Goal: Task Accomplishment & Management: Manage account settings

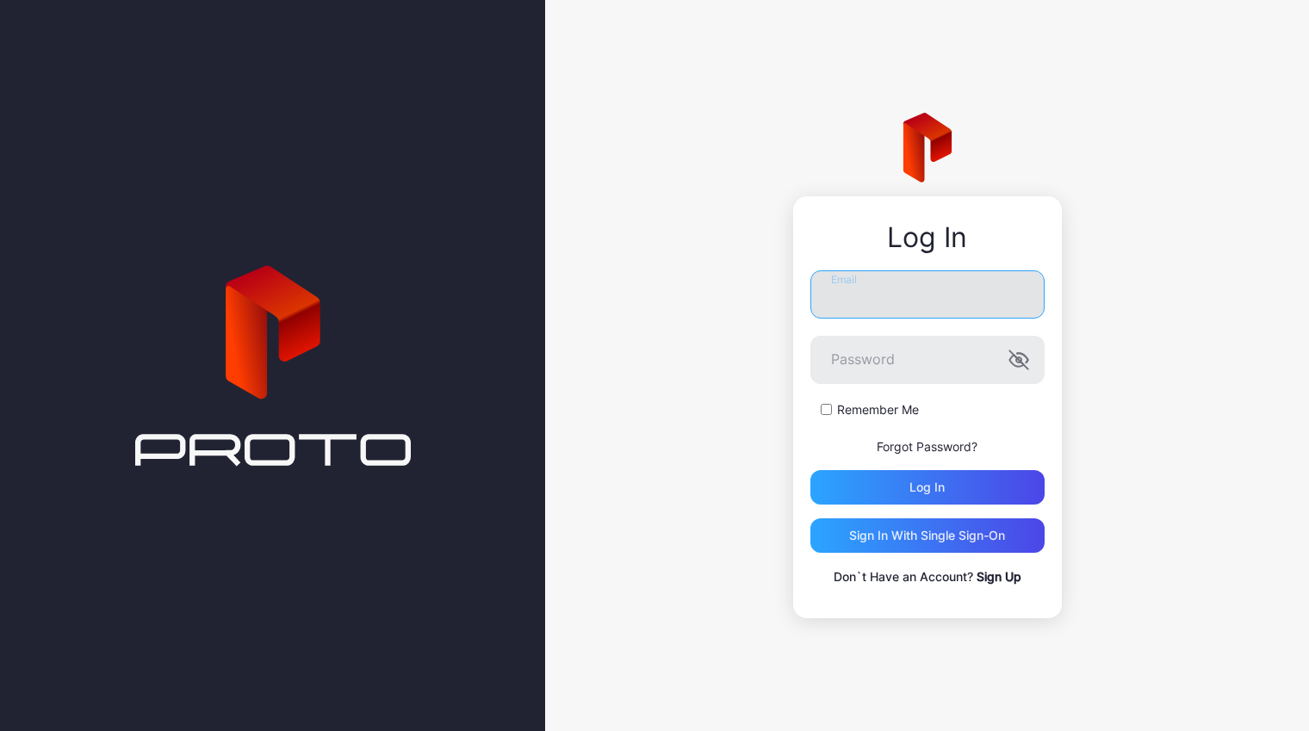
click at [869, 289] on input "Email" at bounding box center [928, 294] width 234 height 48
type input "**********"
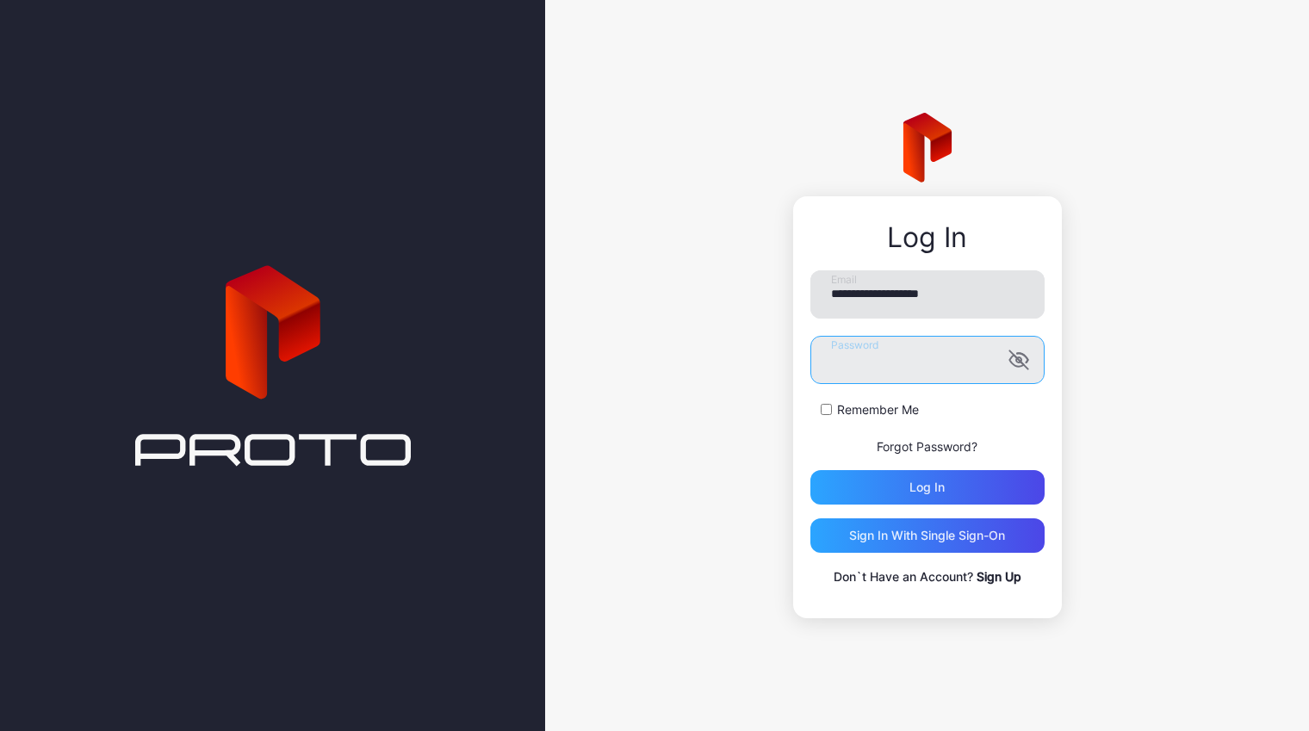
click at [811, 470] on button "Log in" at bounding box center [928, 487] width 234 height 34
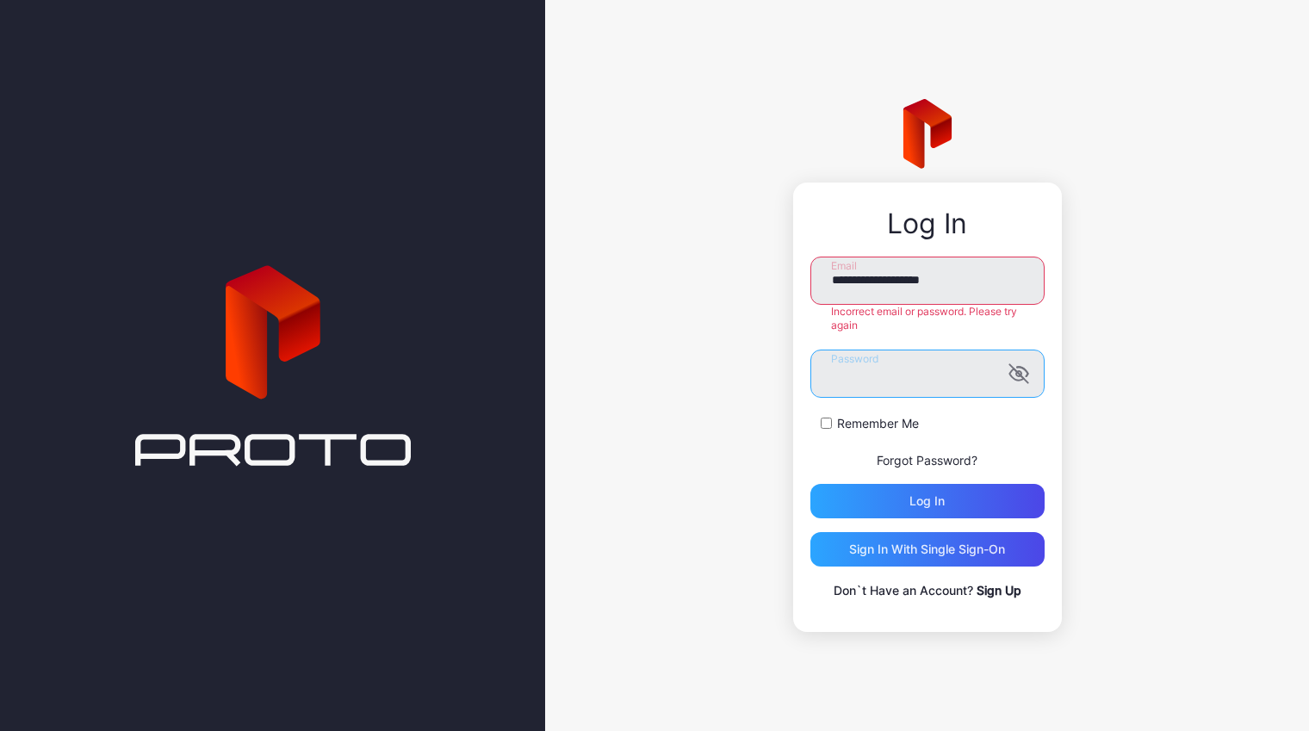
click at [801, 358] on div "**********" at bounding box center [927, 408] width 269 height 450
click at [811, 484] on button "Log in" at bounding box center [928, 501] width 234 height 34
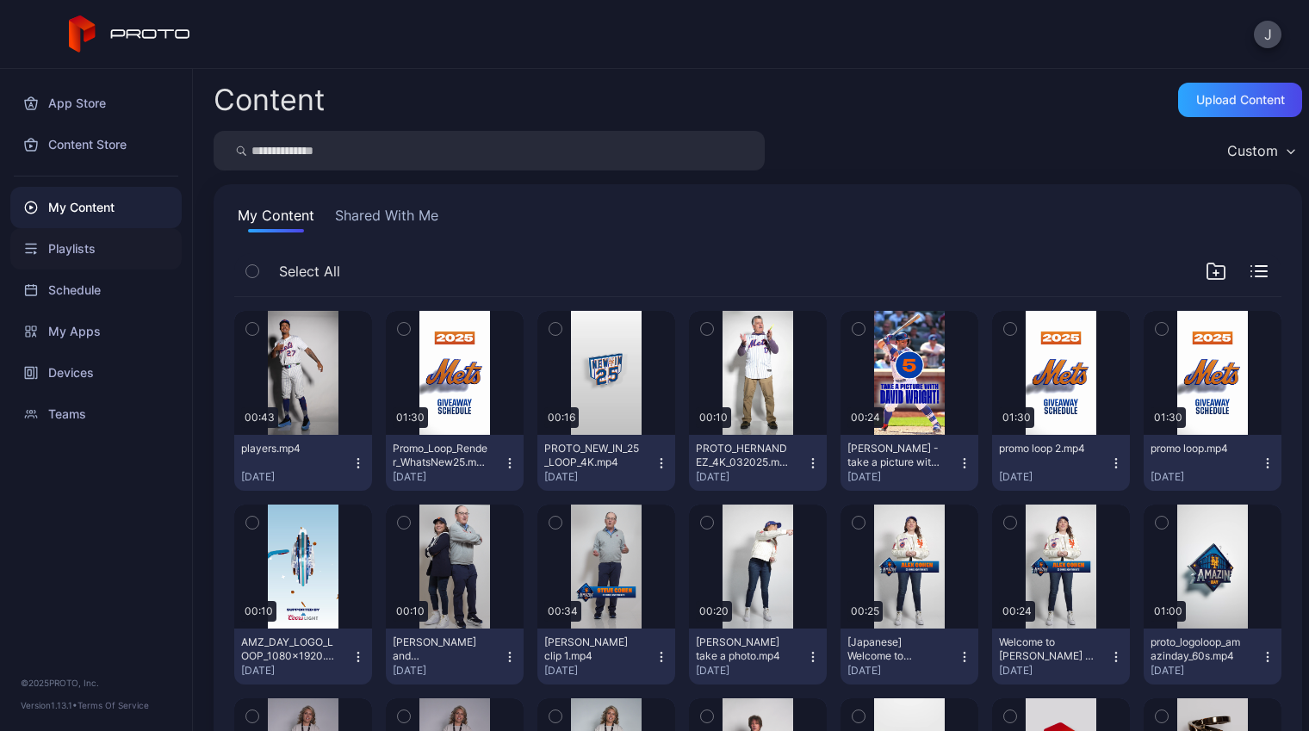
click at [101, 241] on div "Playlists" at bounding box center [95, 248] width 171 height 41
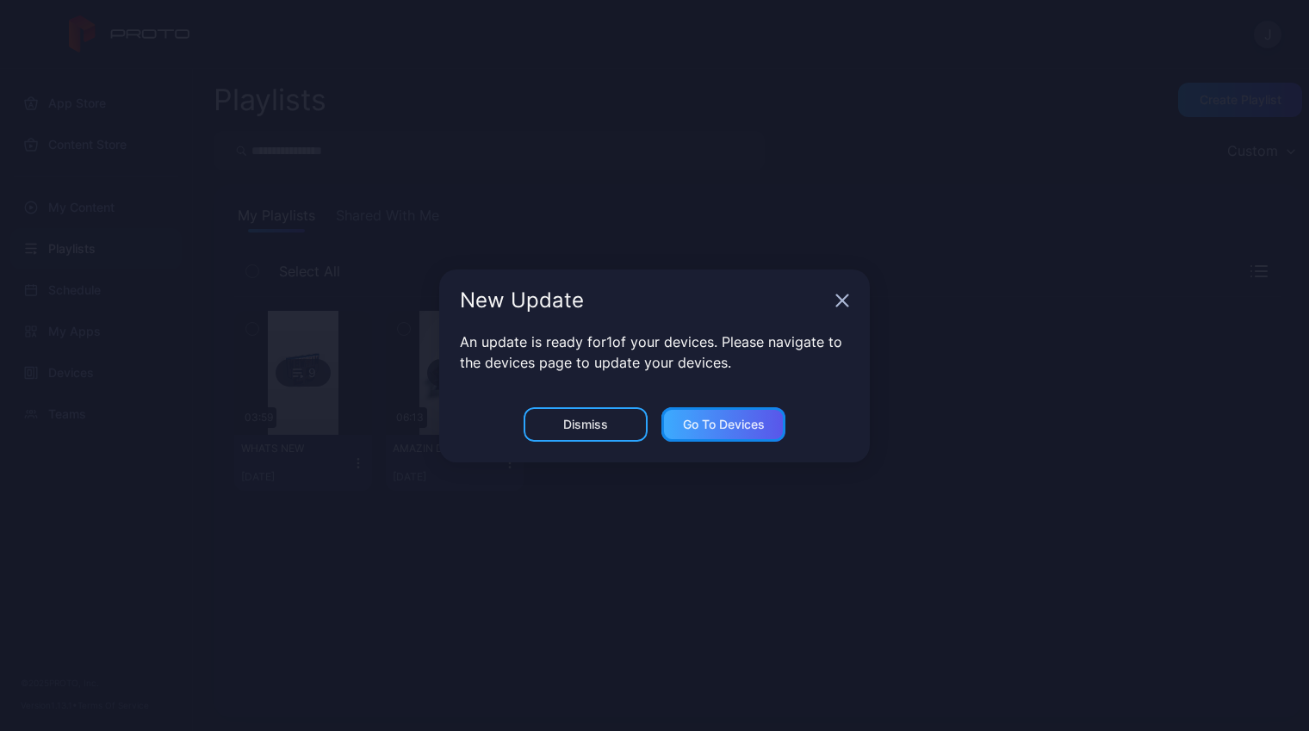
click at [737, 432] on div "Go to devices" at bounding box center [724, 424] width 124 height 34
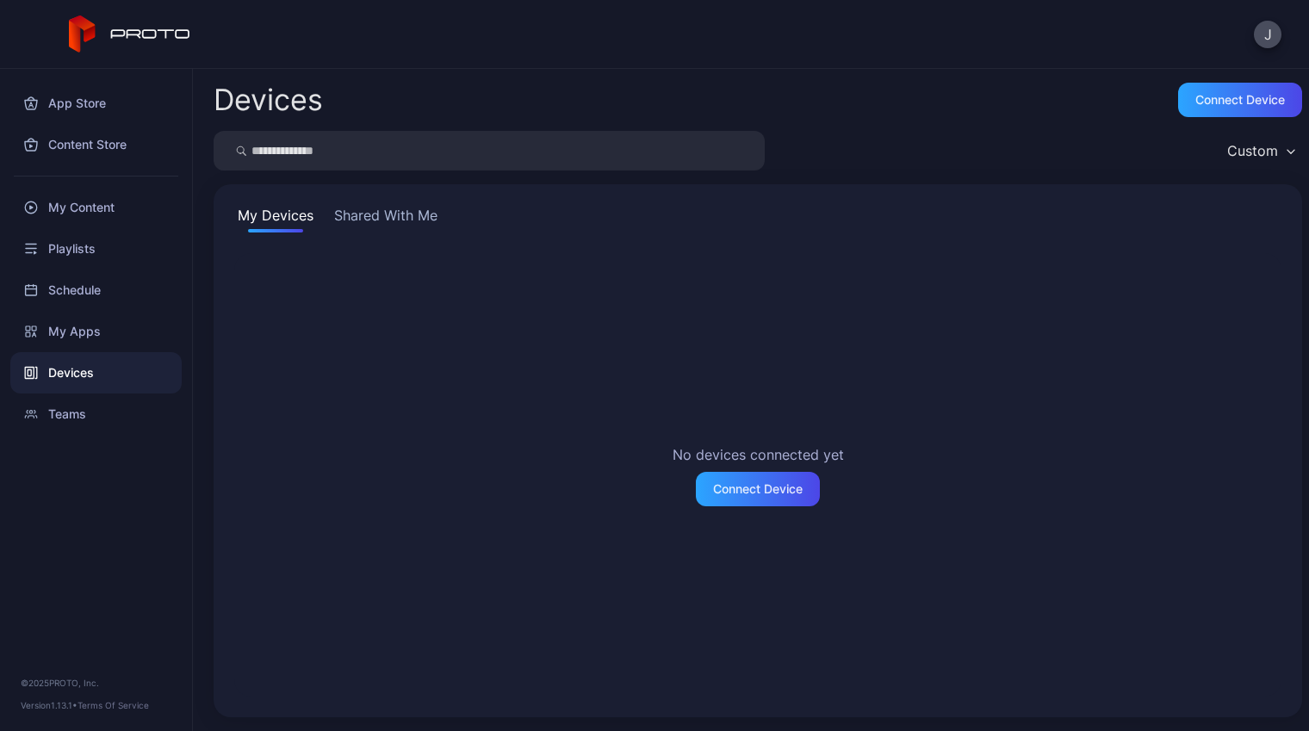
click at [402, 218] on button "Shared With Me" at bounding box center [386, 219] width 110 height 28
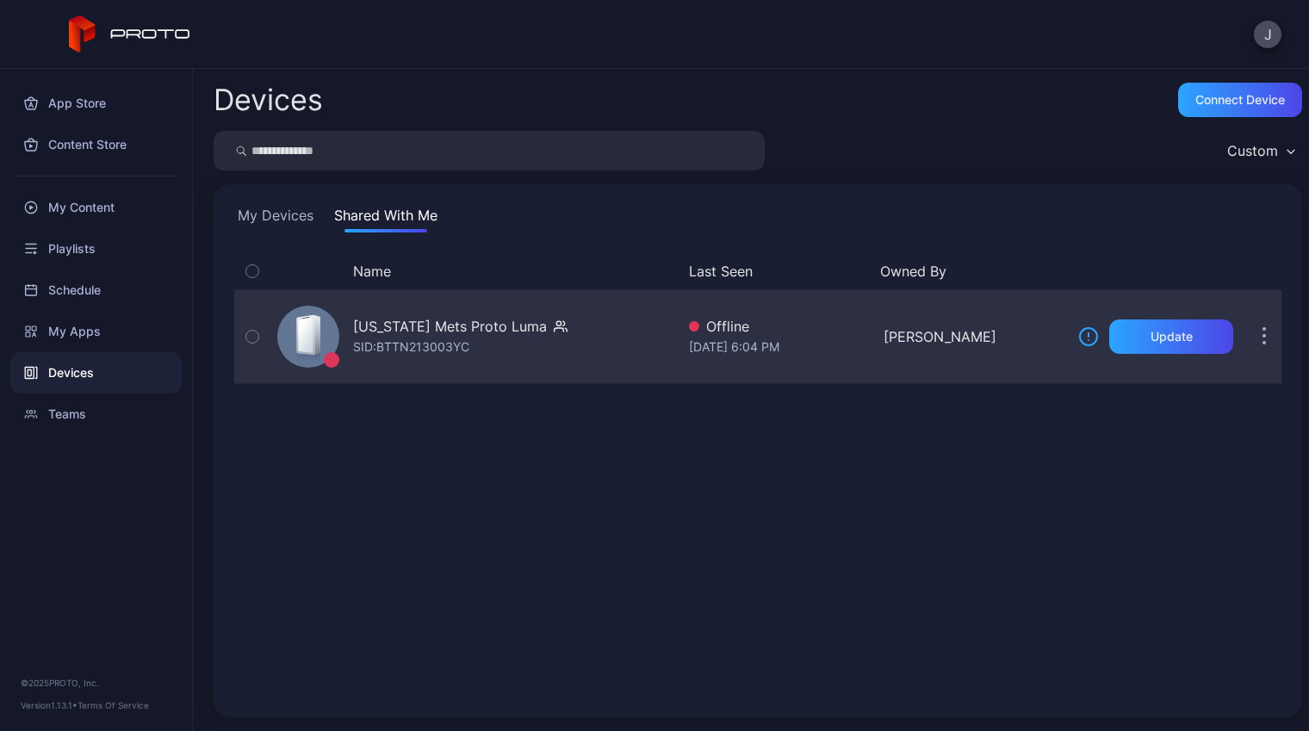
click at [432, 335] on div "[US_STATE] Mets Proto Luma" at bounding box center [450, 326] width 194 height 21
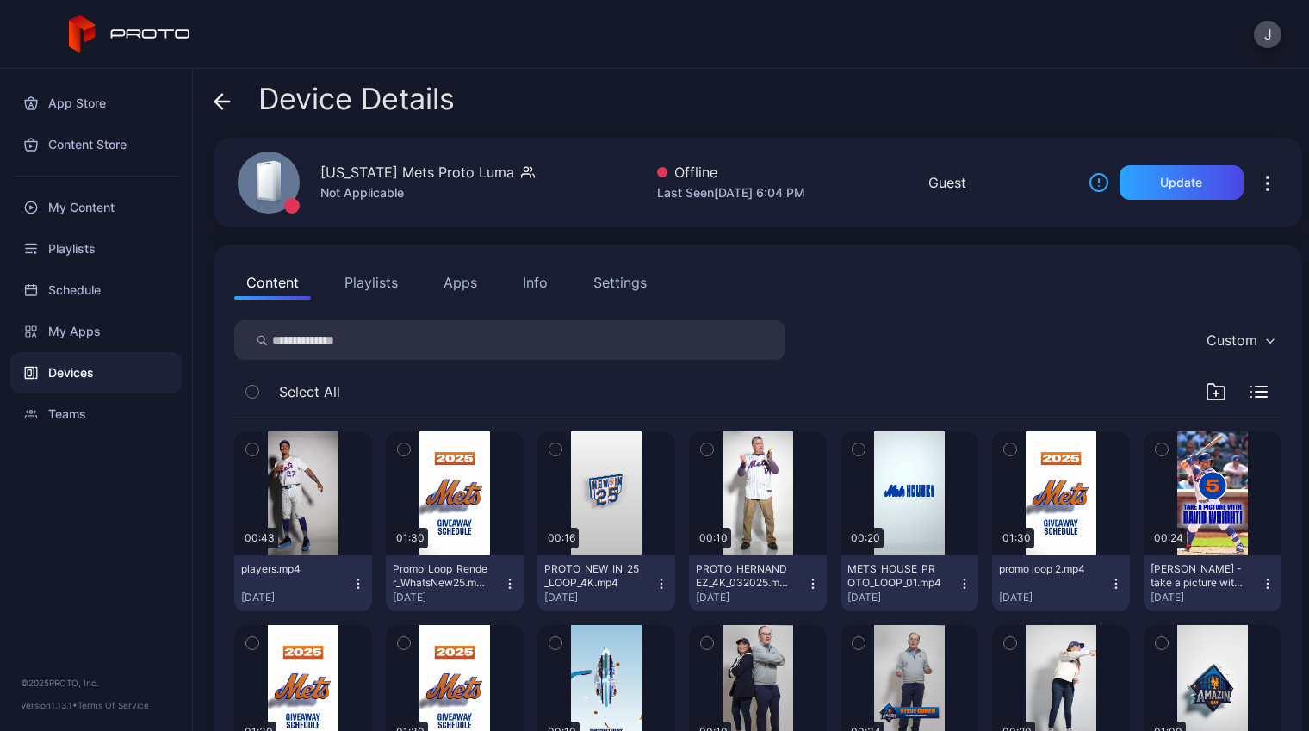
click at [399, 275] on button "Playlists" at bounding box center [372, 282] width 78 height 34
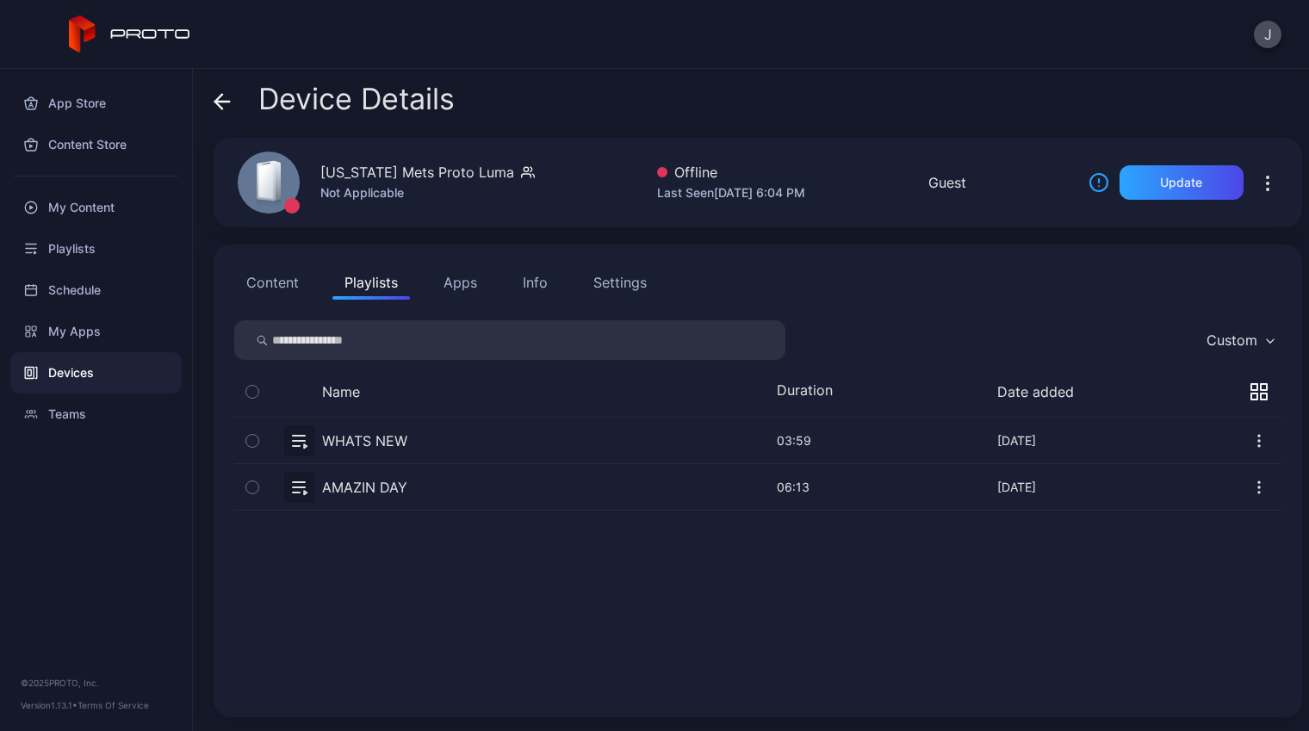
click at [1254, 199] on button "button" at bounding box center [1268, 182] width 28 height 34
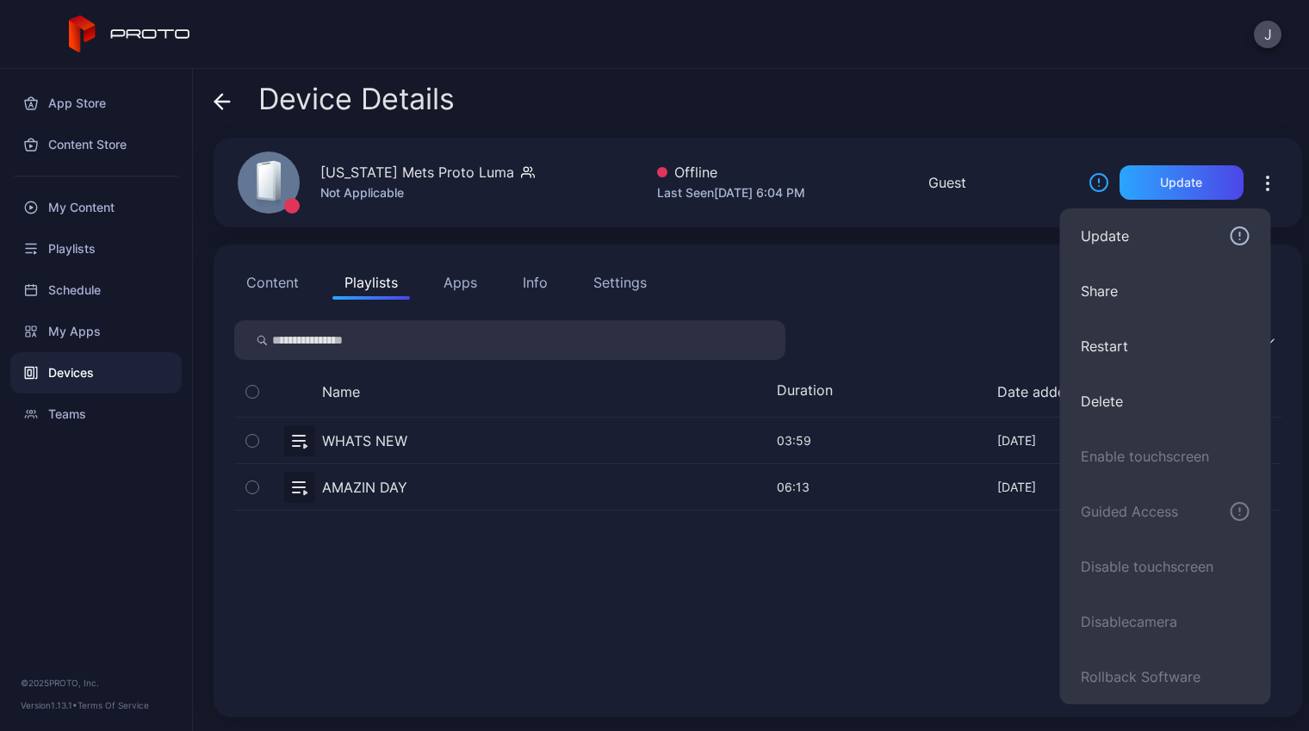
click at [1048, 273] on div "Content Playlists Apps Info Settings" at bounding box center [757, 282] width 1047 height 34
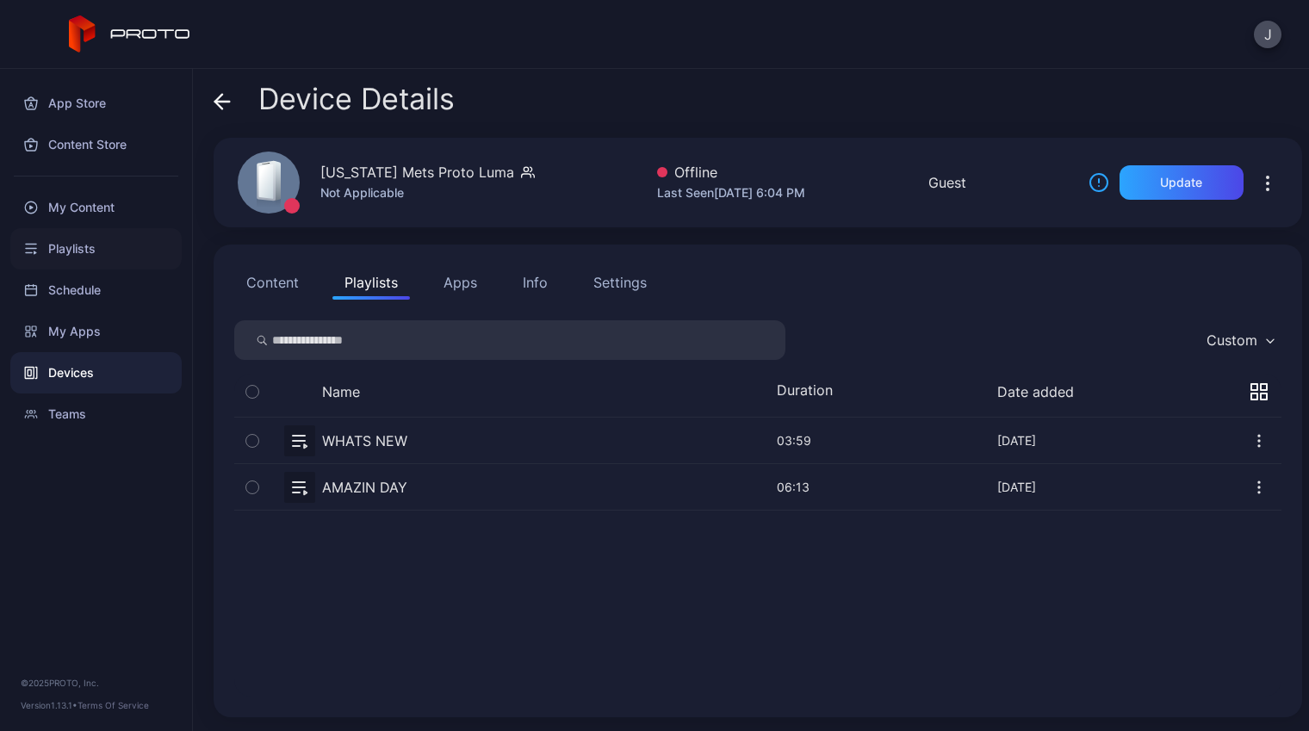
click at [86, 237] on div "Playlists" at bounding box center [95, 248] width 171 height 41
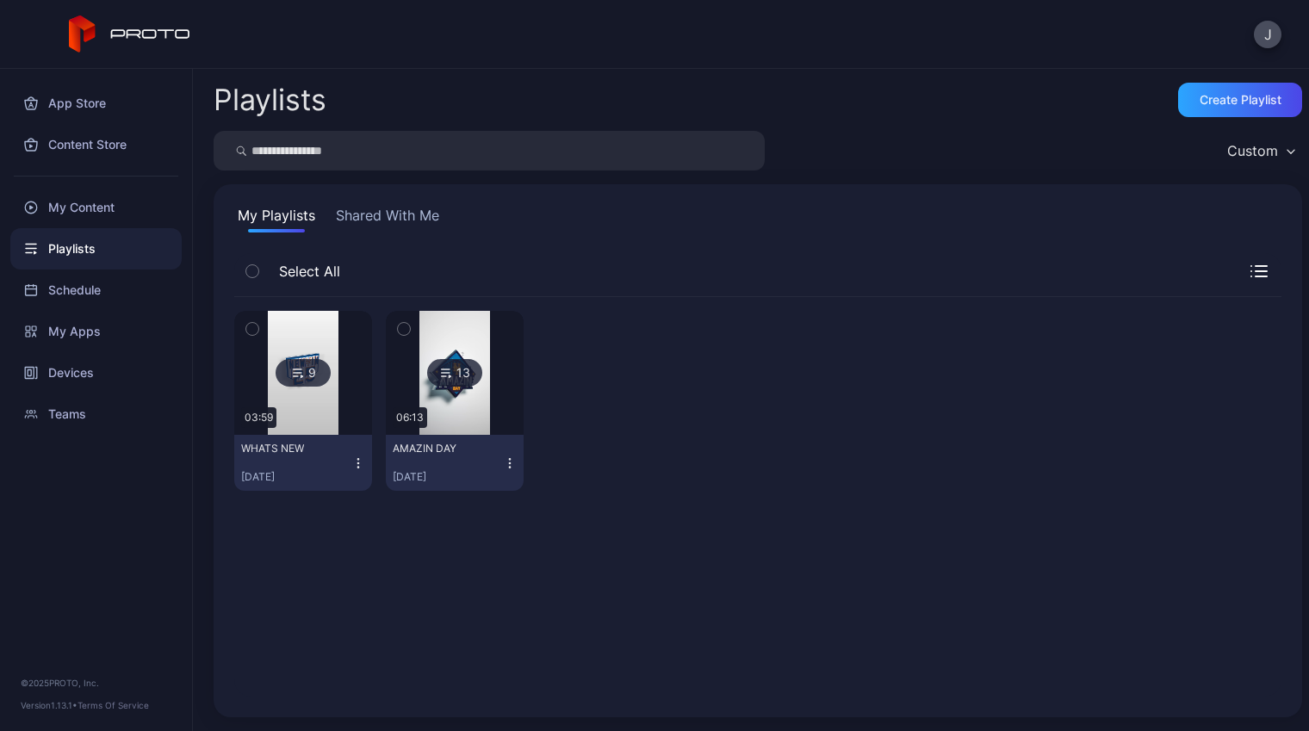
click at [377, 161] on input "search" at bounding box center [489, 151] width 551 height 40
type input "**********"
click at [1181, 109] on div "Create Playlist" at bounding box center [1240, 100] width 124 height 34
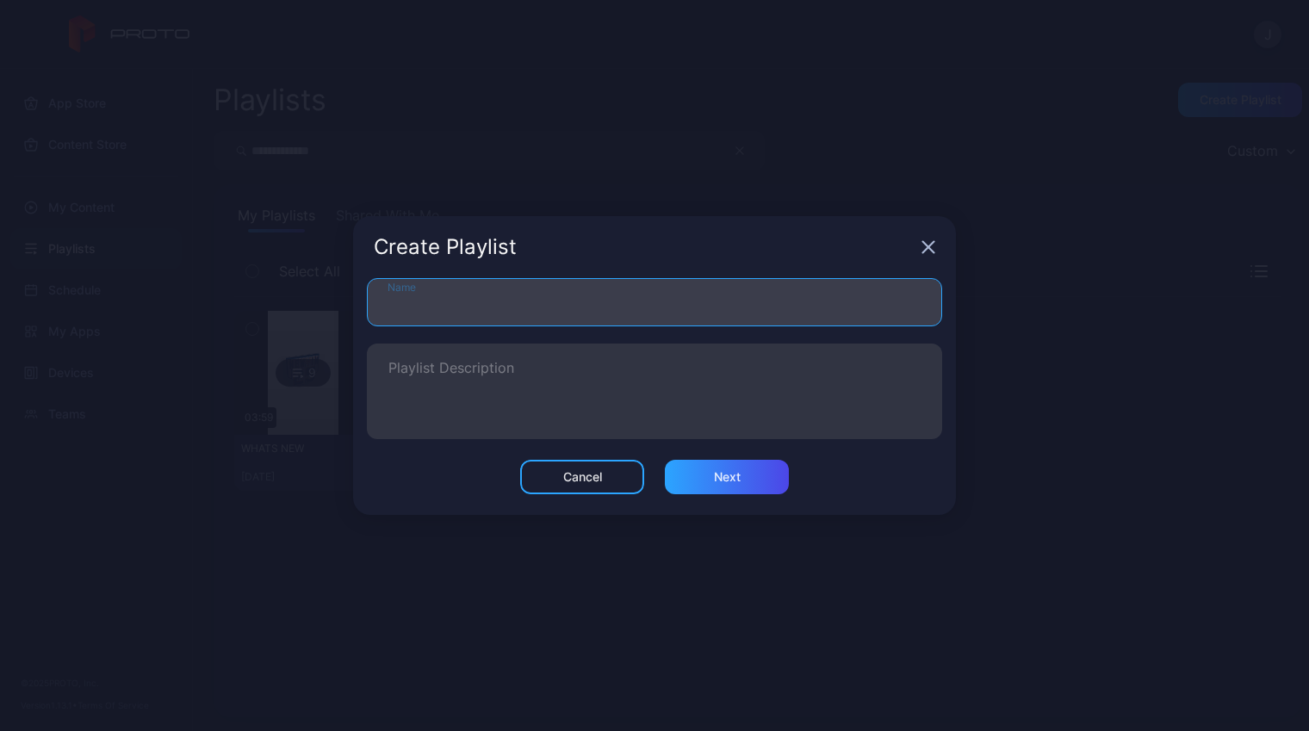
click at [631, 298] on input "Name" at bounding box center [654, 302] width 575 height 48
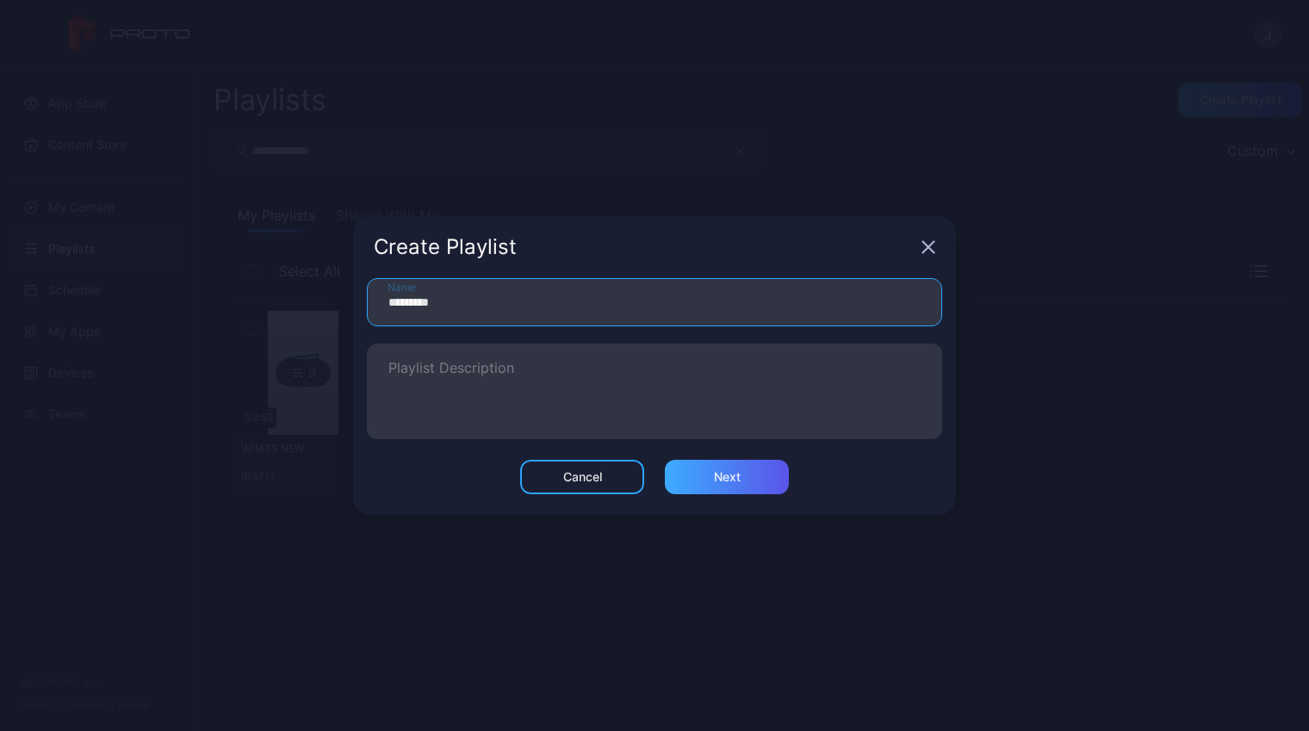
type input "*********"
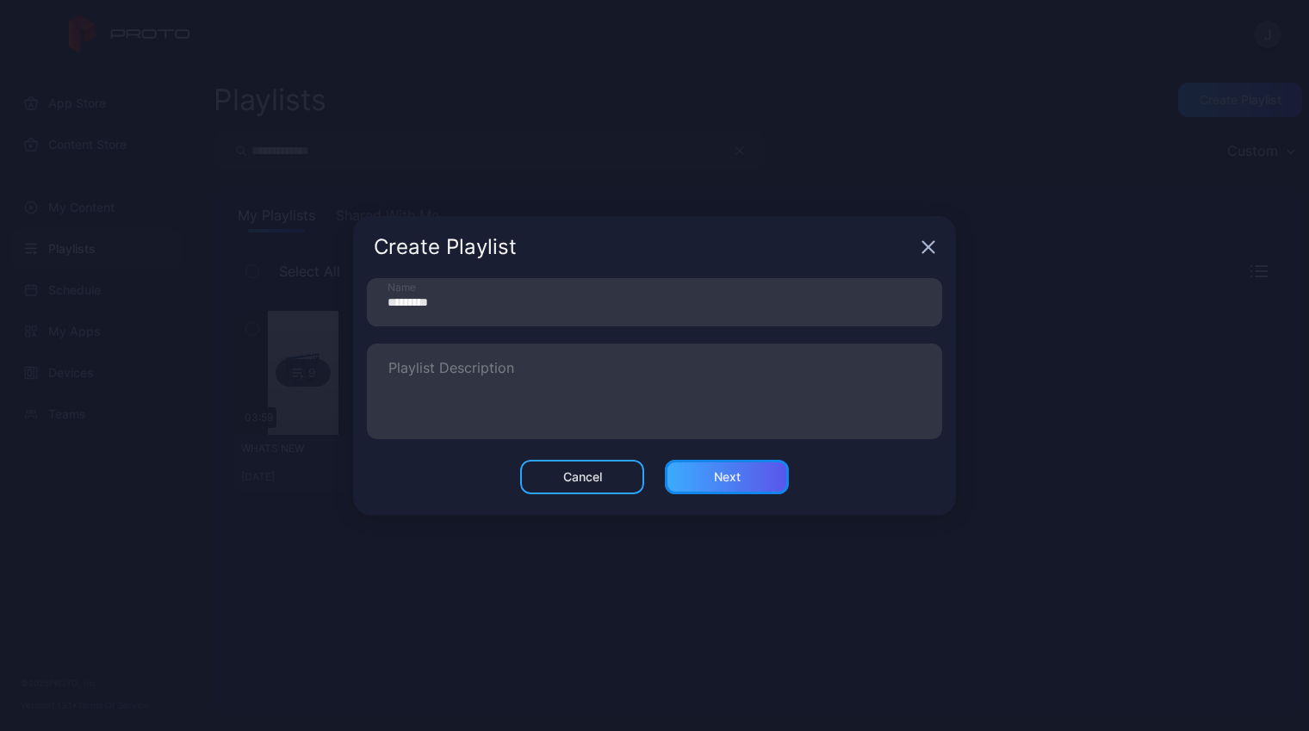
click at [721, 474] on div "Next" at bounding box center [727, 477] width 27 height 14
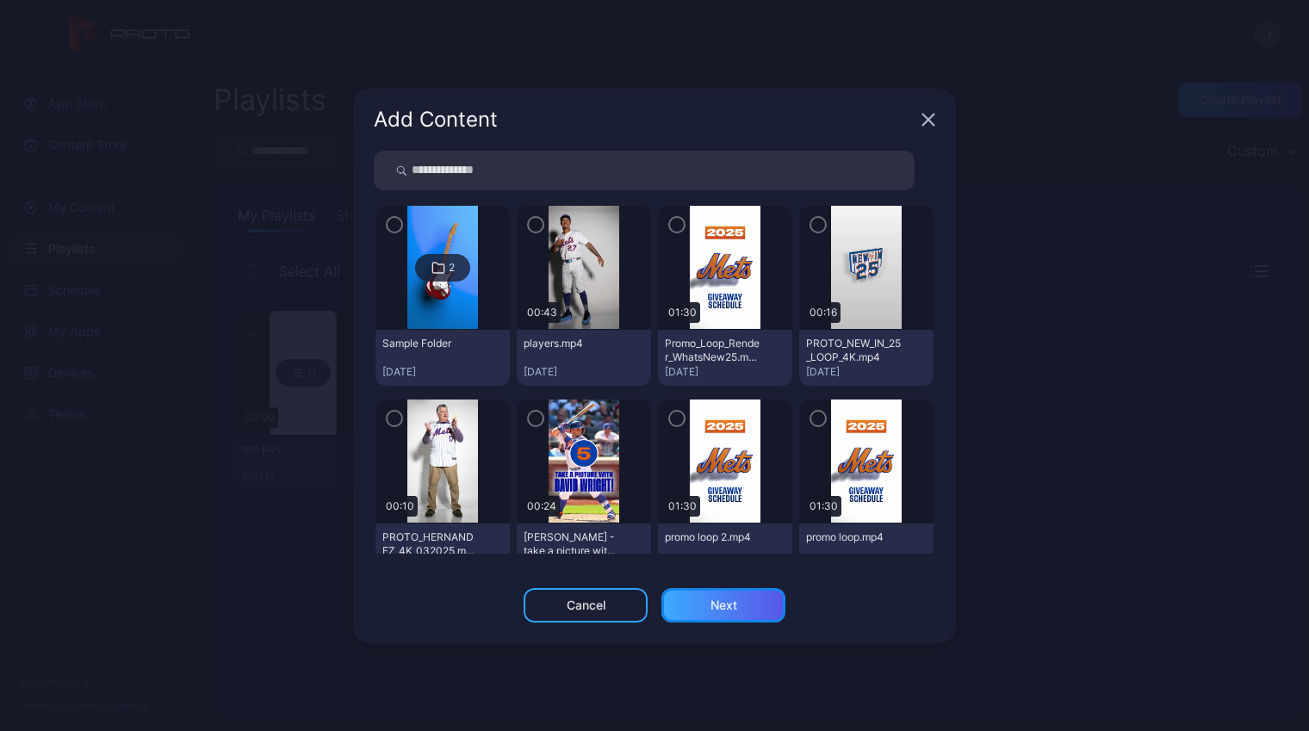
click at [686, 610] on div "Next" at bounding box center [724, 605] width 124 height 34
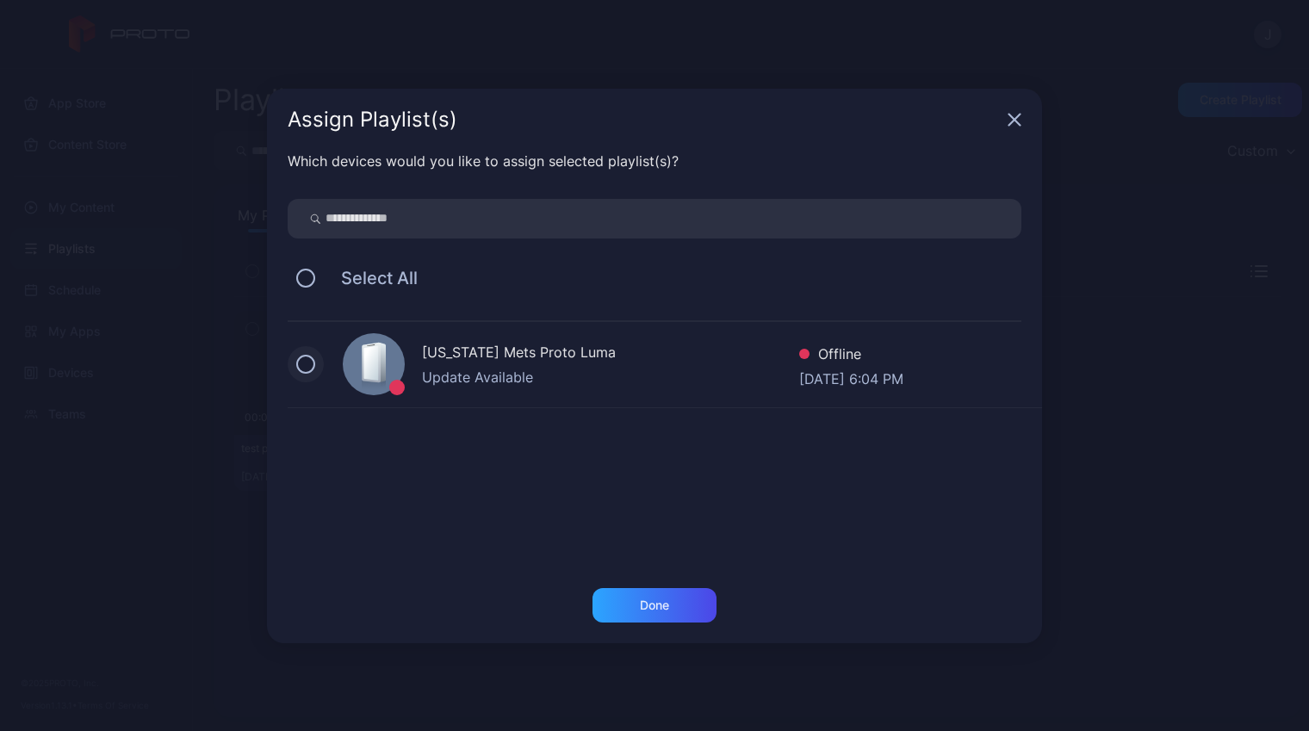
click at [304, 359] on button at bounding box center [305, 364] width 19 height 19
click at [653, 601] on div "Done" at bounding box center [654, 606] width 29 height 14
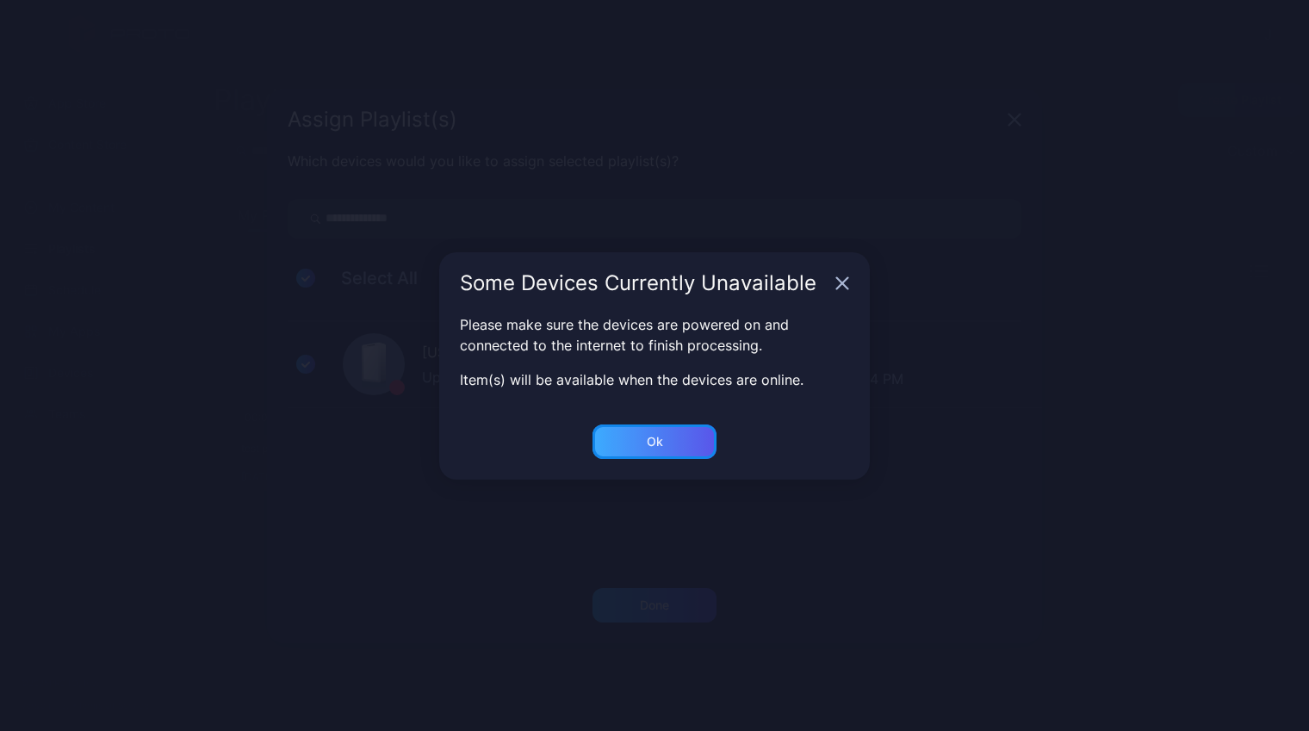
click at [659, 431] on div "Ok" at bounding box center [655, 442] width 124 height 34
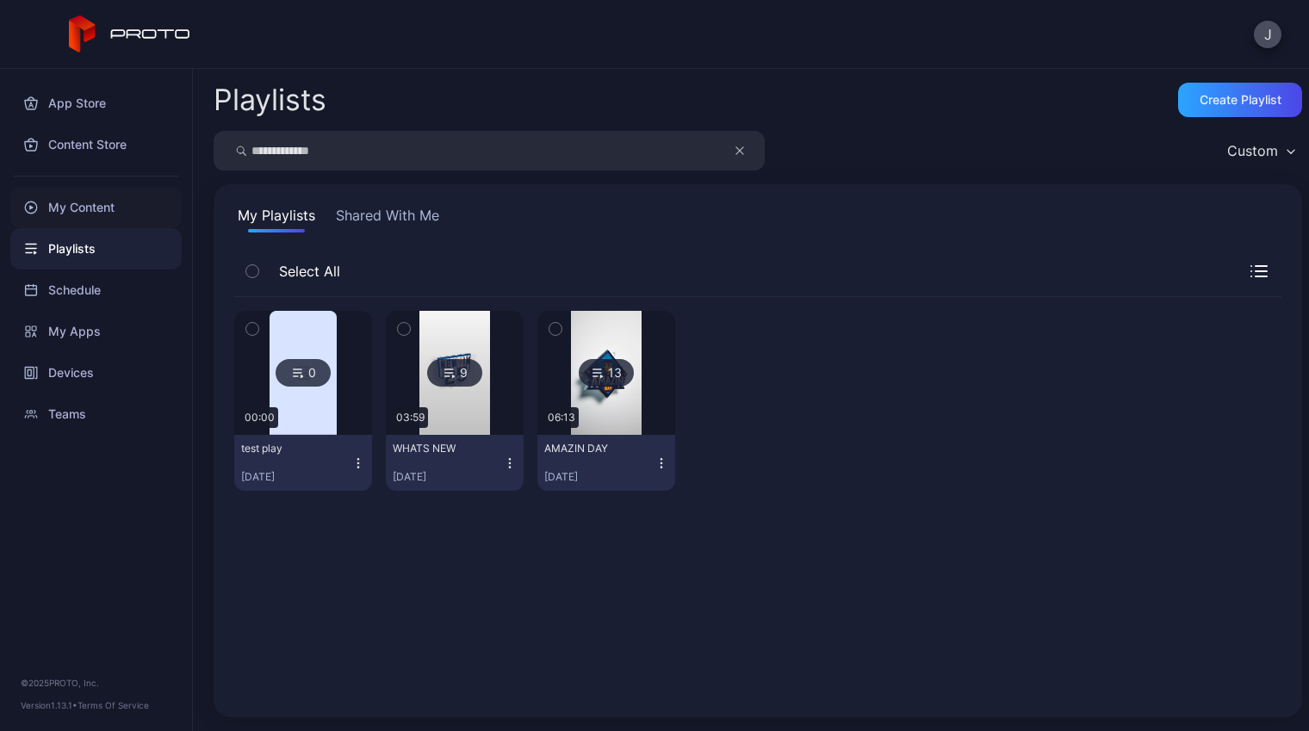
click at [106, 205] on div "My Content" at bounding box center [95, 207] width 171 height 41
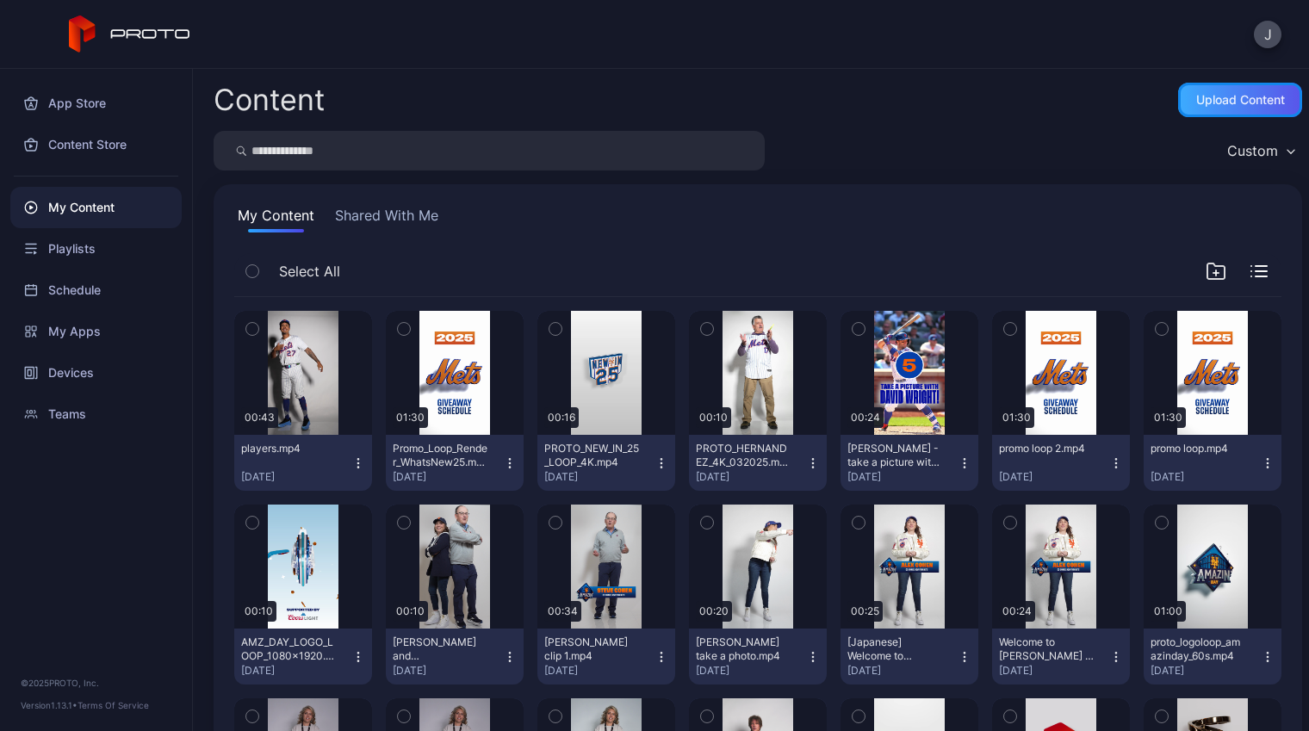
click at [1214, 96] on div "Upload Content" at bounding box center [1241, 100] width 89 height 14
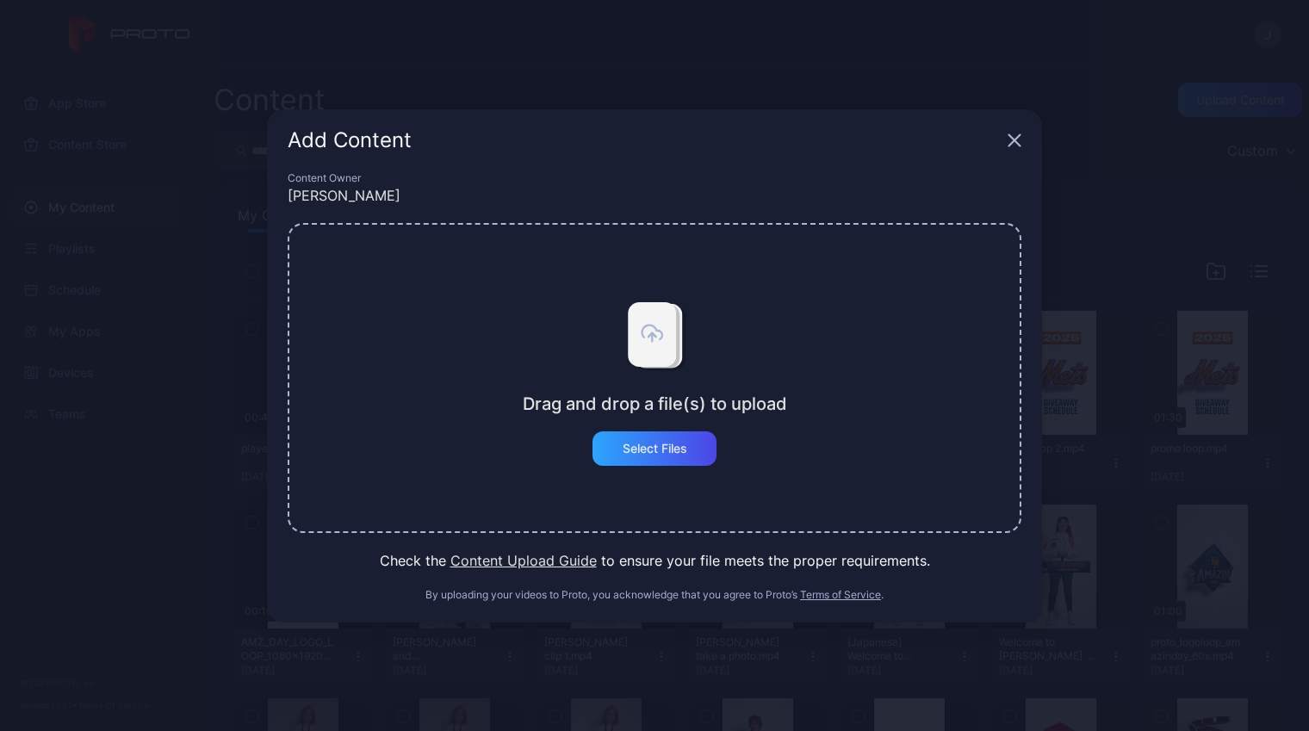
click at [620, 470] on div "Drag and drop a file(s) to upload Select Files" at bounding box center [655, 378] width 734 height 310
click at [631, 457] on div "Select Files" at bounding box center [655, 449] width 124 height 34
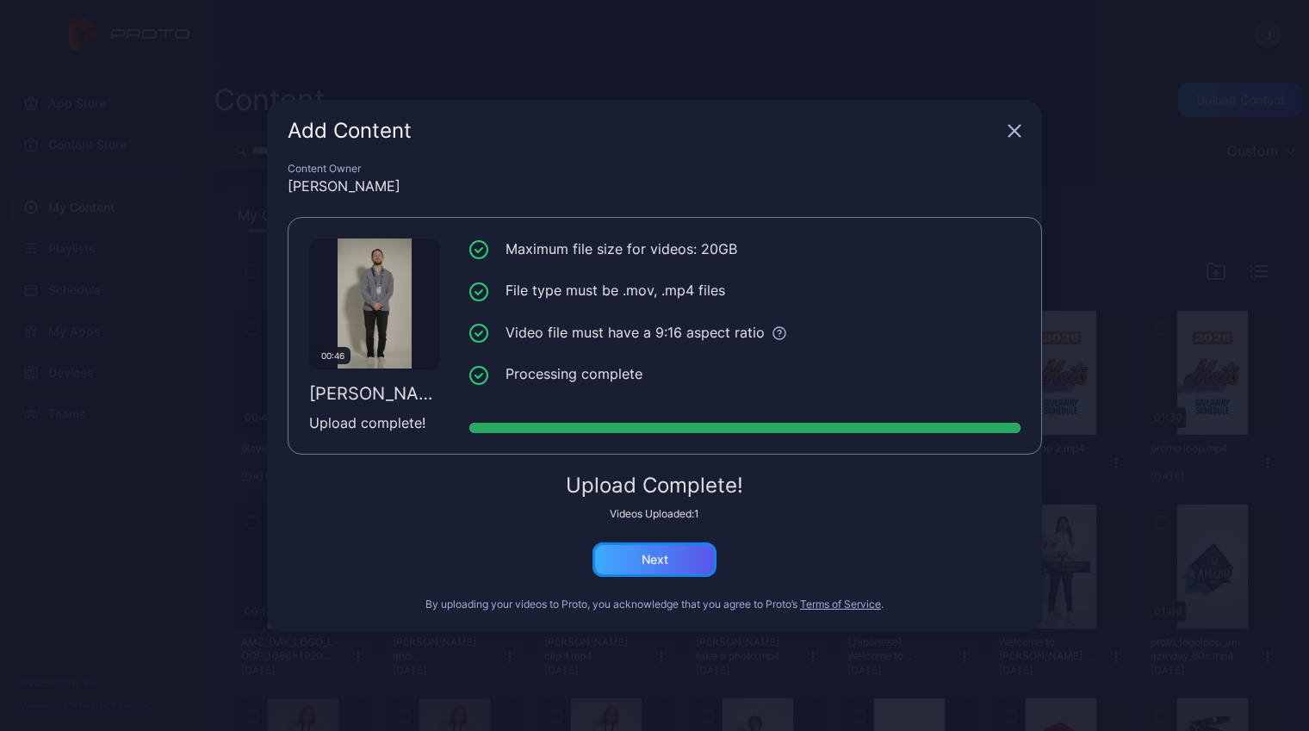
click at [659, 555] on div "Next" at bounding box center [655, 560] width 27 height 14
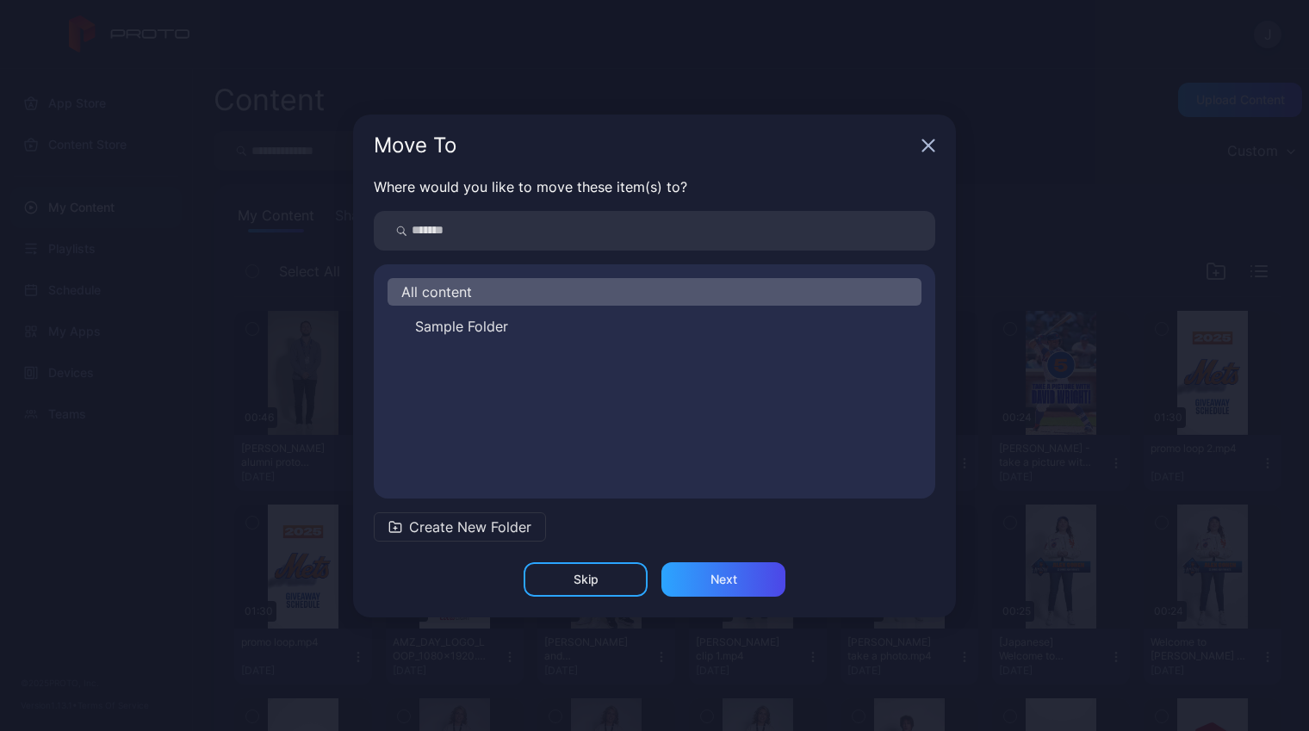
click at [556, 228] on input "search" at bounding box center [655, 231] width 562 height 40
click at [743, 572] on div "Next" at bounding box center [724, 580] width 124 height 34
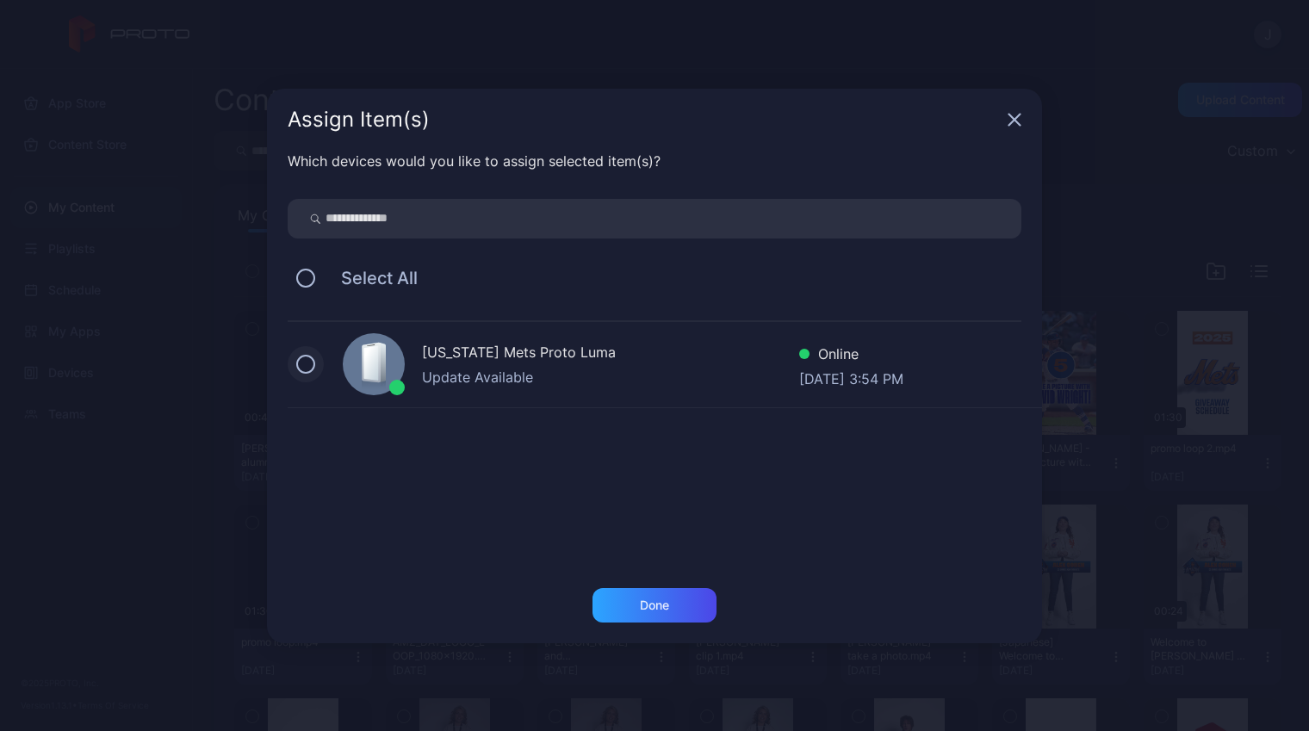
click at [306, 363] on button at bounding box center [305, 364] width 19 height 19
click at [642, 597] on div "Done" at bounding box center [655, 605] width 124 height 34
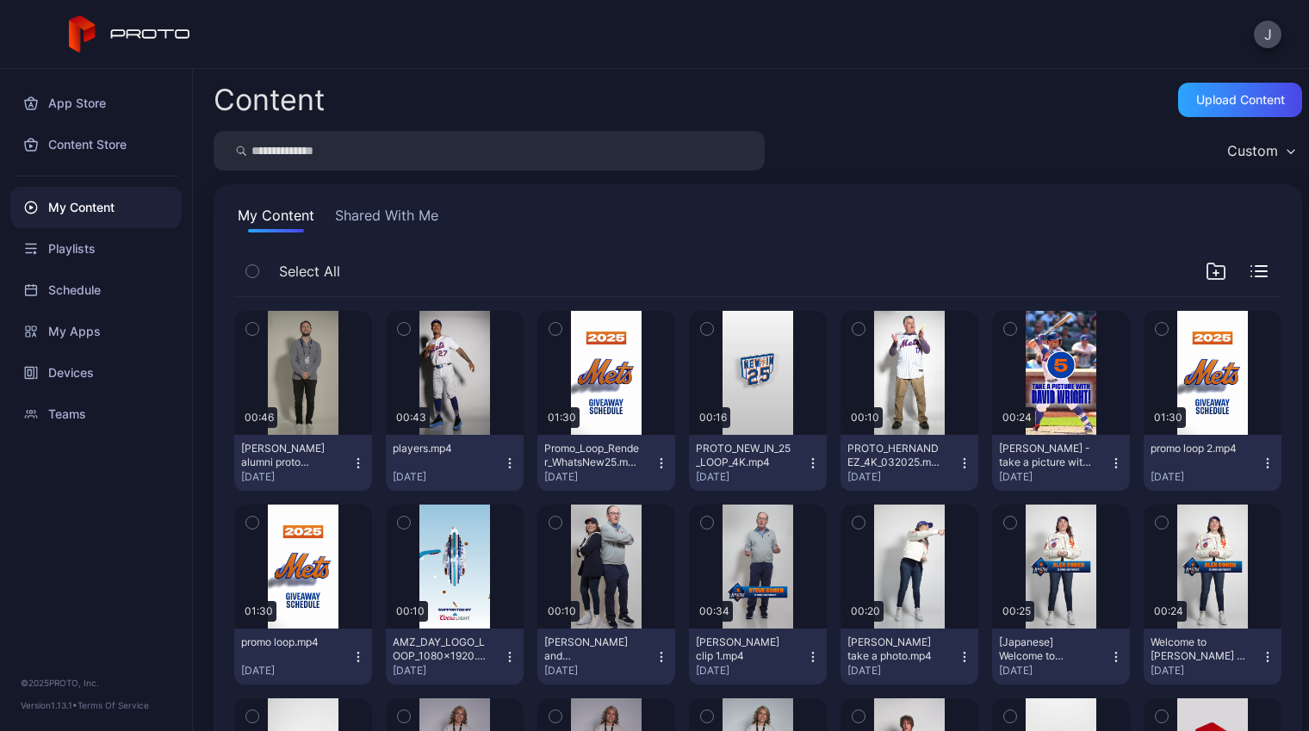
click at [249, 339] on button "button" at bounding box center [252, 329] width 36 height 36
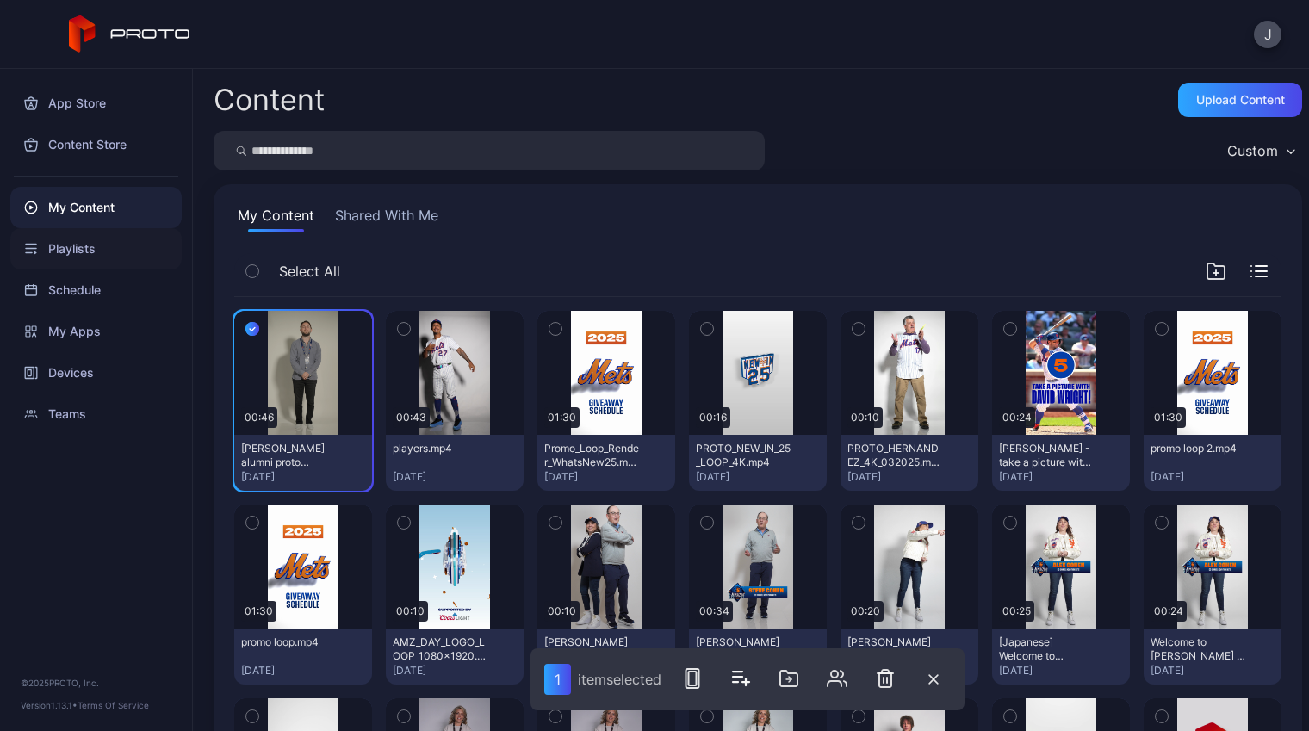
click at [84, 239] on div "Playlists" at bounding box center [95, 248] width 171 height 41
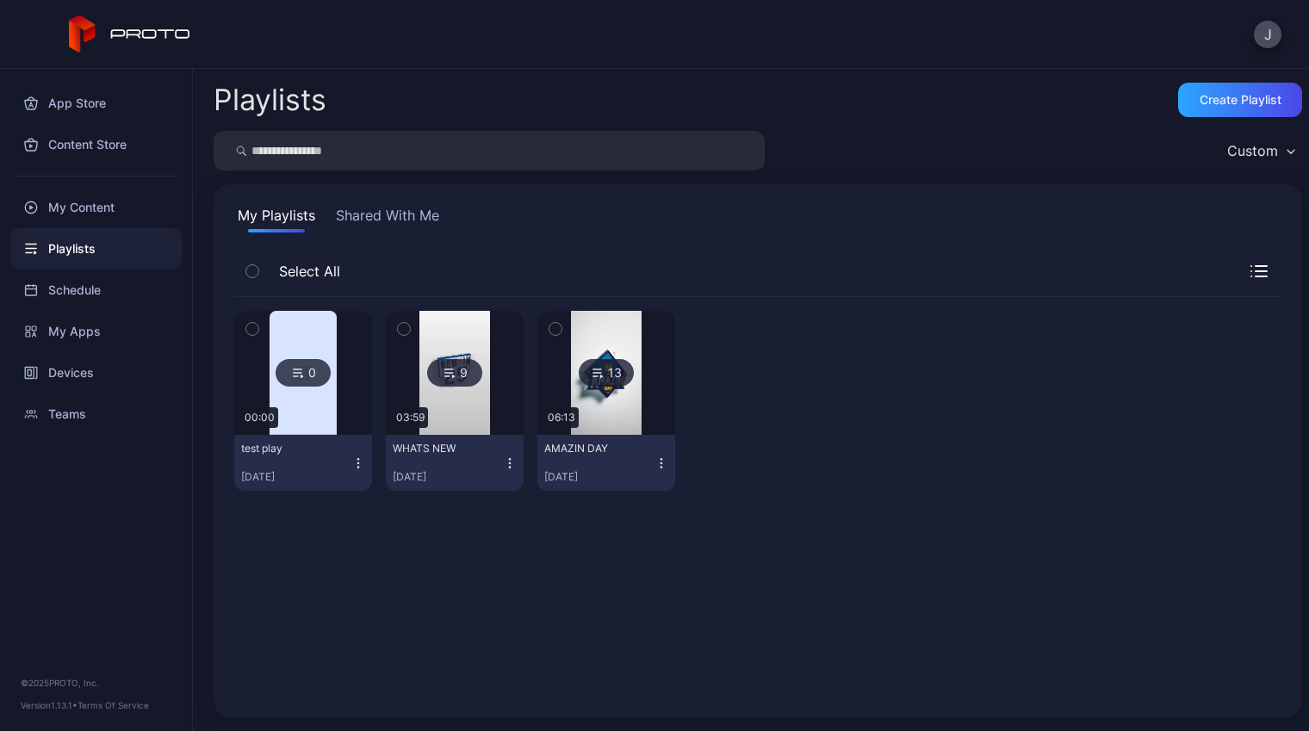
click at [250, 318] on button "button" at bounding box center [252, 329] width 36 height 36
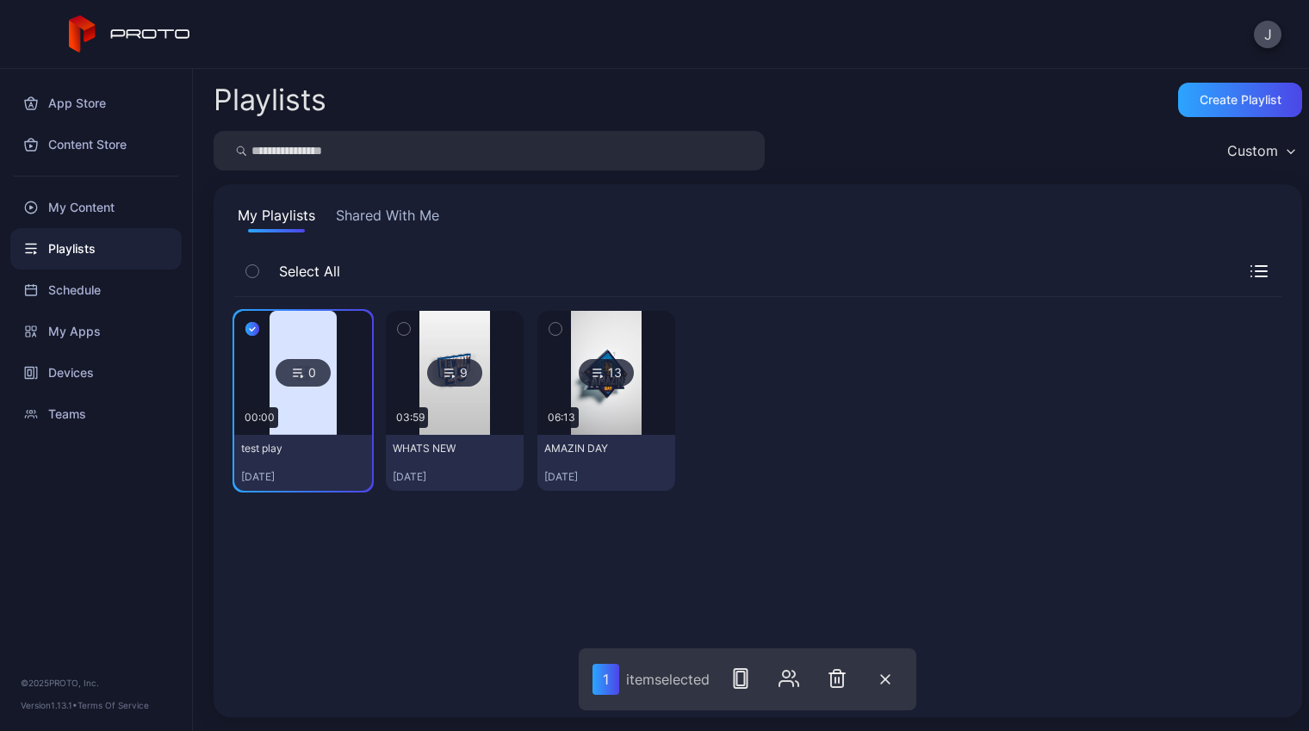
click at [317, 341] on img at bounding box center [303, 373] width 67 height 124
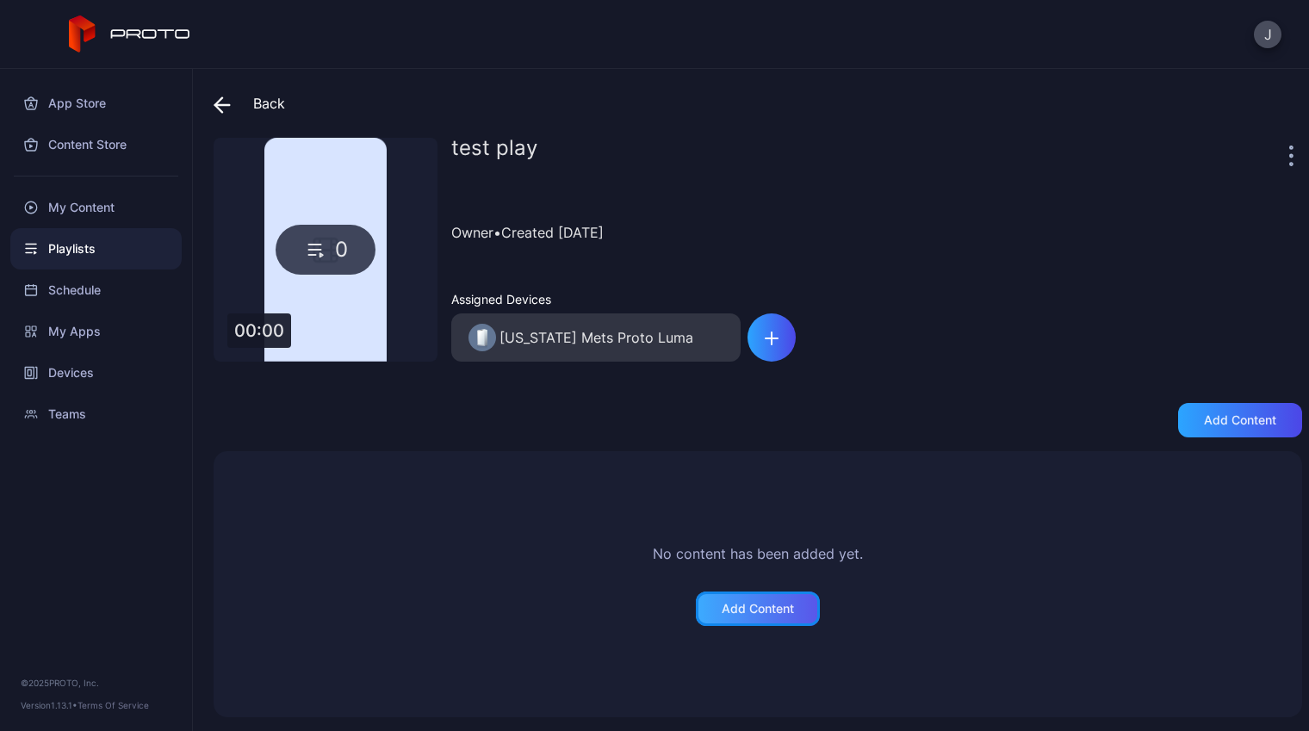
click at [722, 607] on div "Add Content" at bounding box center [758, 609] width 72 height 14
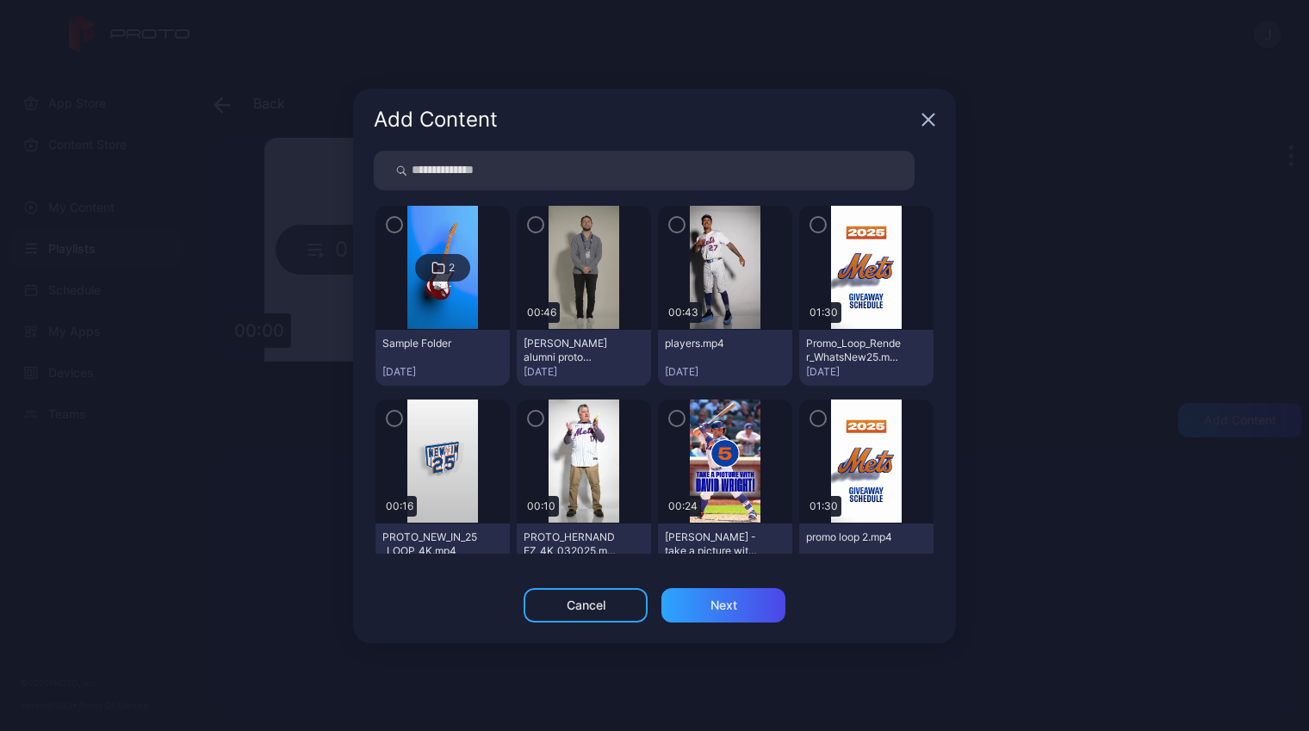
click at [533, 224] on icon "button" at bounding box center [536, 224] width 14 height 19
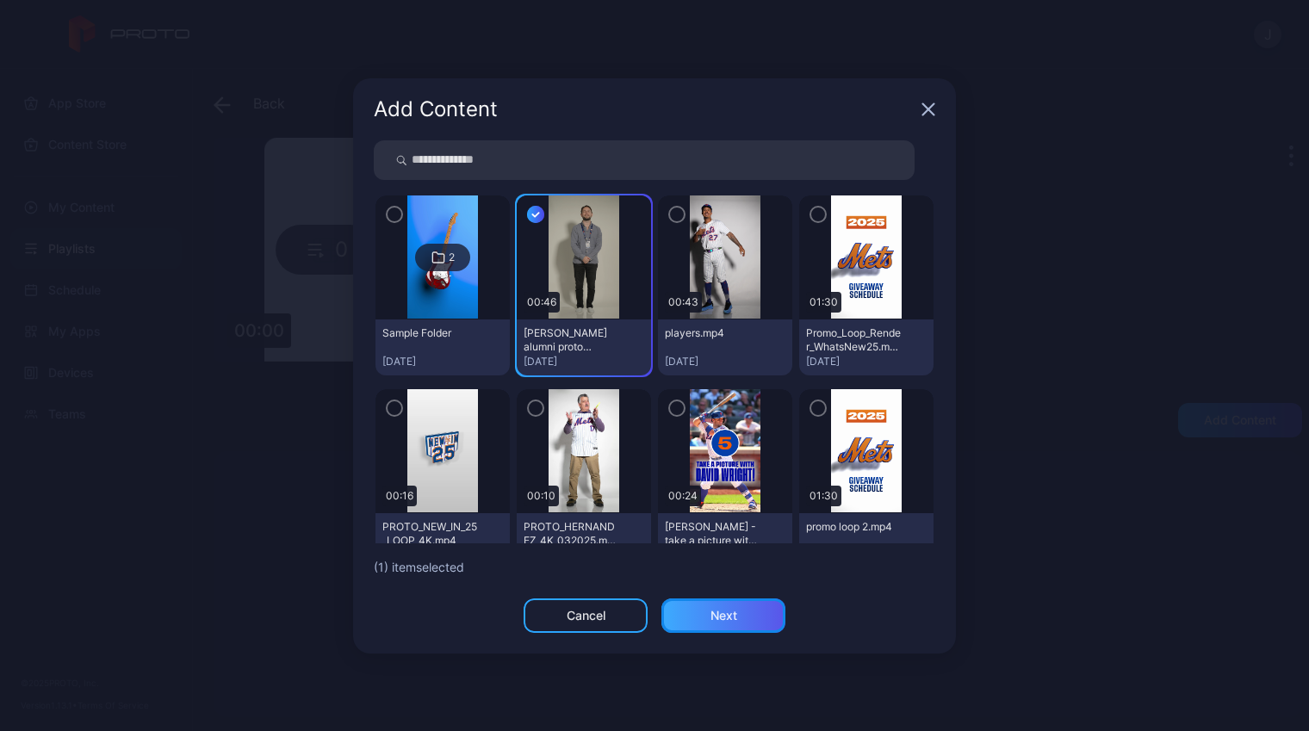
click at [700, 625] on div "Next" at bounding box center [724, 616] width 124 height 34
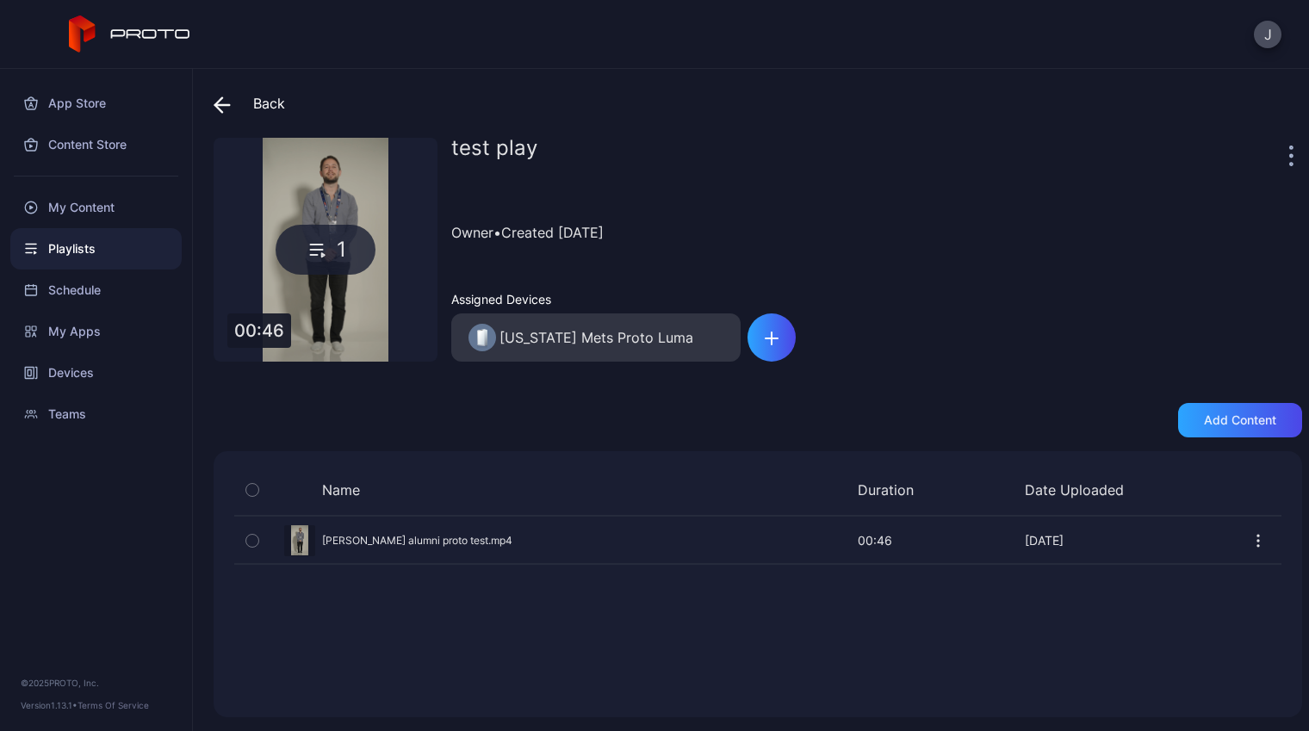
click at [223, 105] on icon at bounding box center [222, 105] width 15 height 0
